Goal: Information Seeking & Learning: Find specific fact

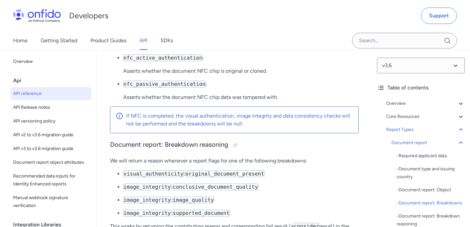
scroll to position [32175, 0]
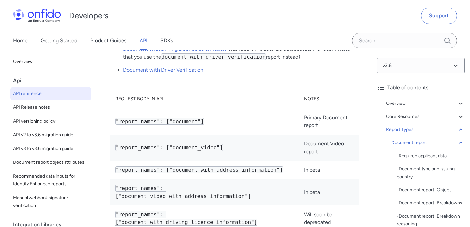
scroll to position [29025, 0]
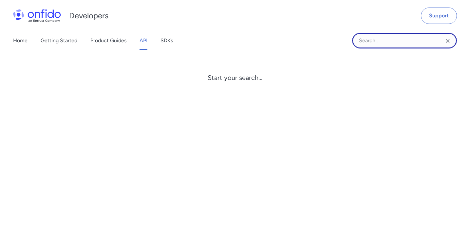
click at [394, 40] on input "Onfido search input field" at bounding box center [404, 41] width 105 height 16
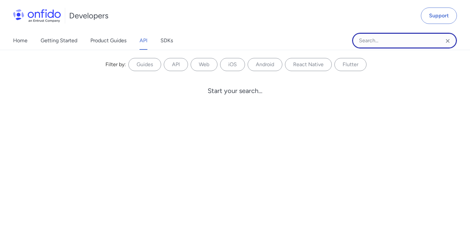
paste input "Multiple data sources present"
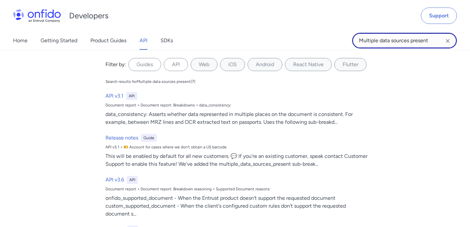
type input "Multiple data sources present"
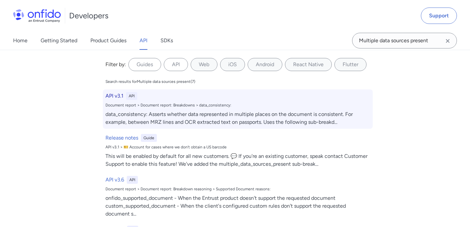
click at [279, 121] on div "data_consistency: Asserts whether data represented in multiple places on the do…" at bounding box center [237, 118] width 264 height 16
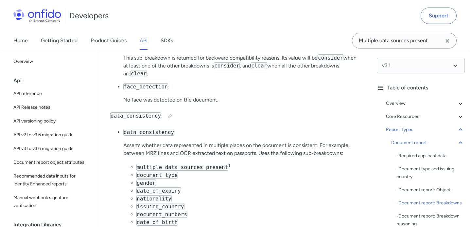
scroll to position [18070, 0]
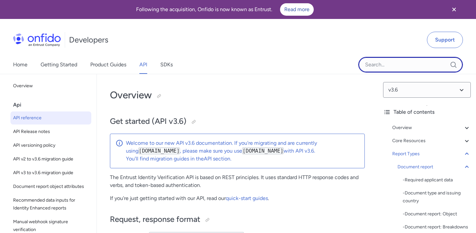
click at [383, 57] on input "Onfido search input field" at bounding box center [410, 65] width 105 height 16
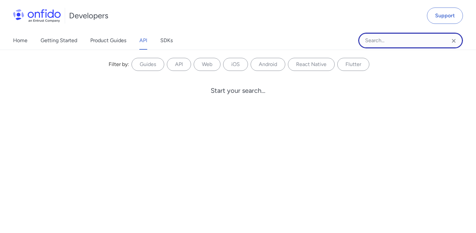
paste input "barcode:consider"
type input "barcode:consider"
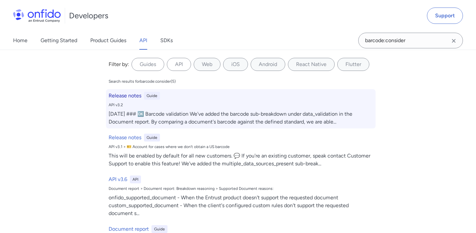
click at [173, 119] on div "24th June 2021 ### 🆗 Barcode validation We've added the barcode sub-breakdown u…" at bounding box center [241, 118] width 264 height 16
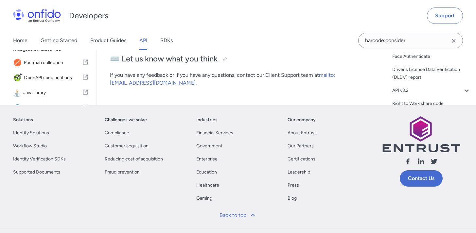
scroll to position [4005, 0]
